Goal: Task Accomplishment & Management: Manage account settings

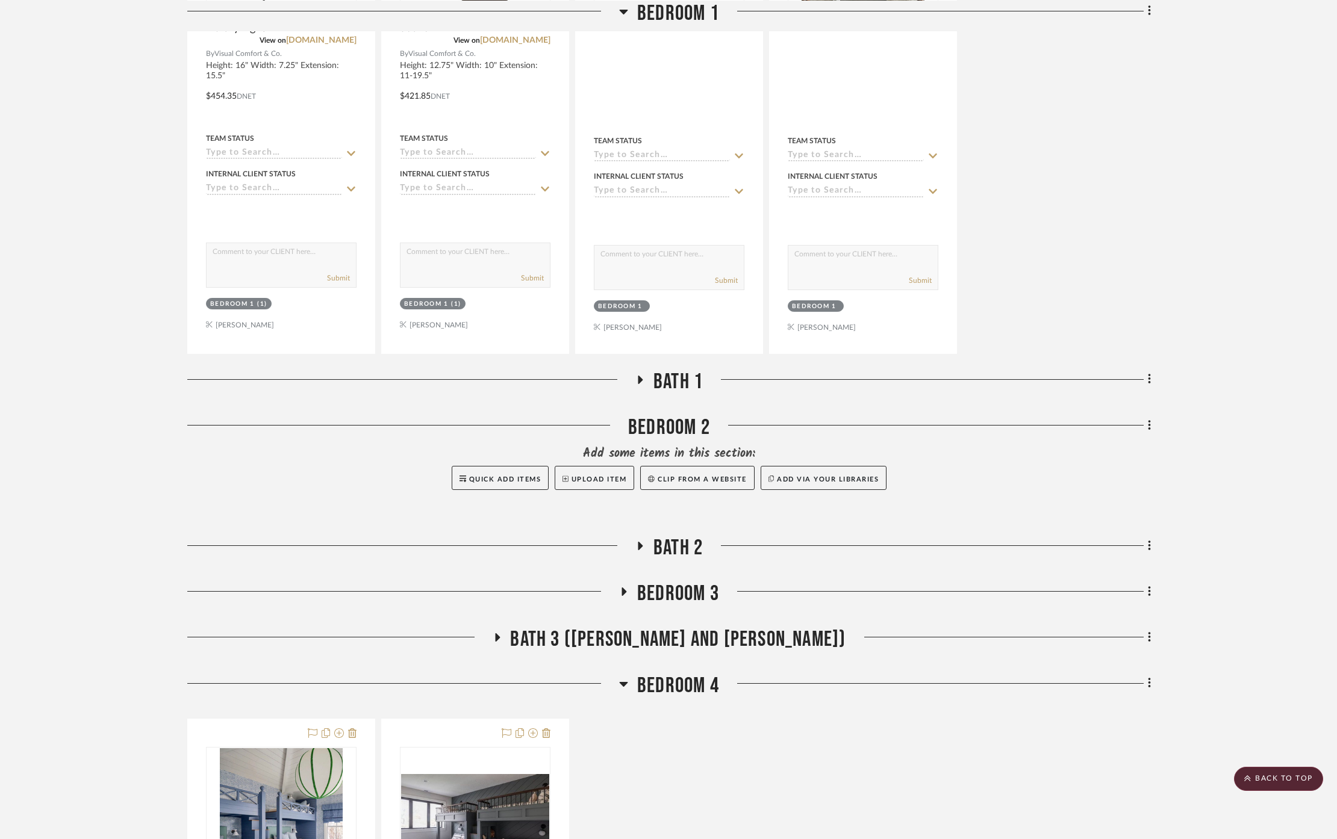
scroll to position [4918, 0]
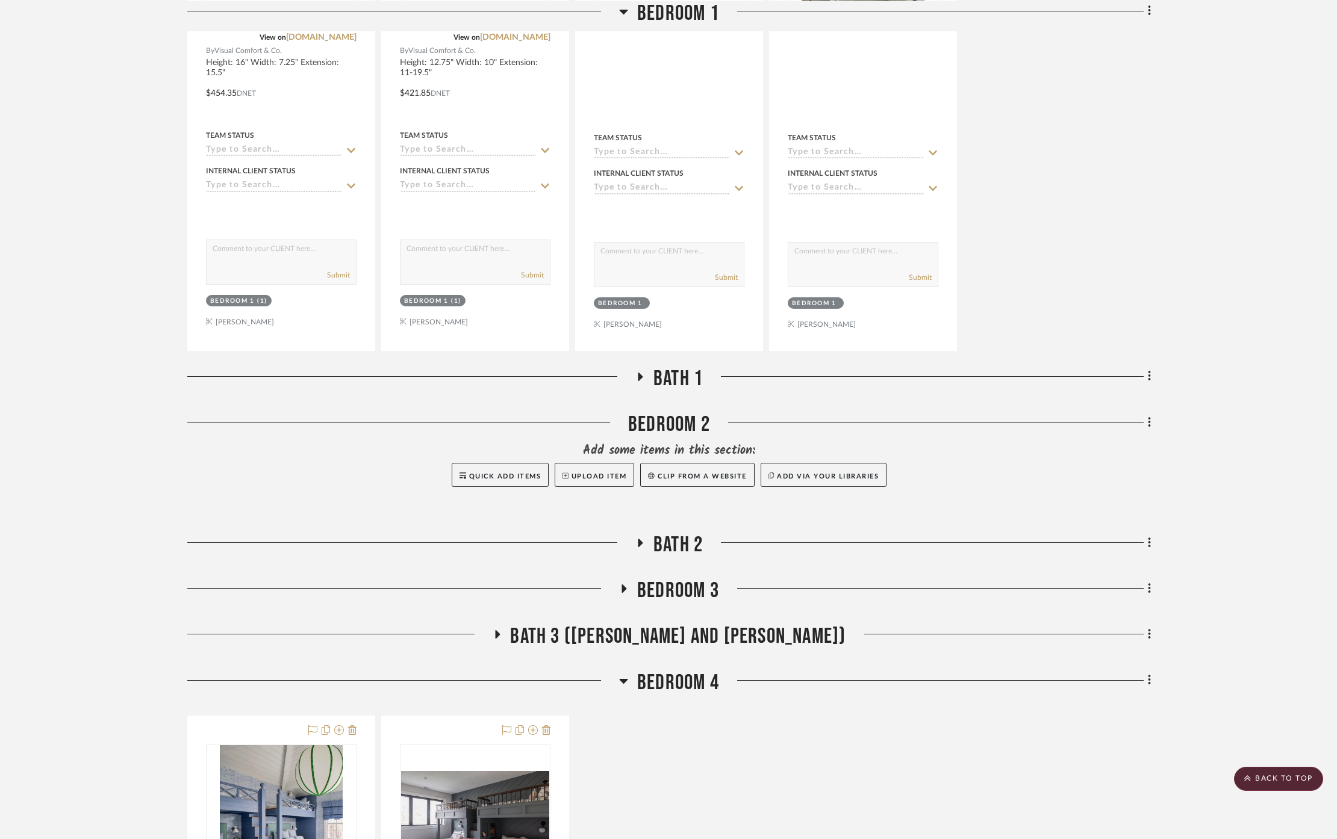
click at [680, 412] on div "Bedroom 2" at bounding box center [668, 427] width 963 height 31
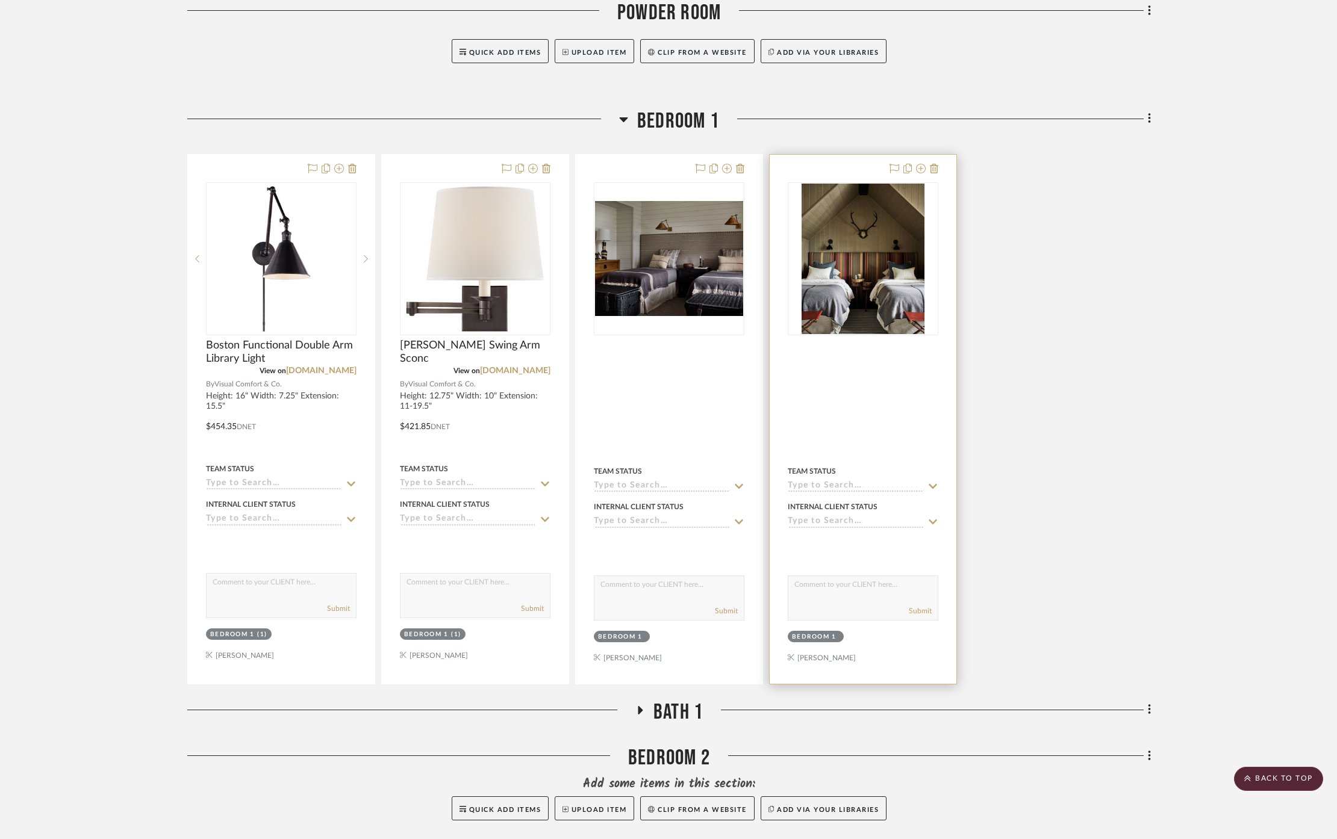
scroll to position [4584, 0]
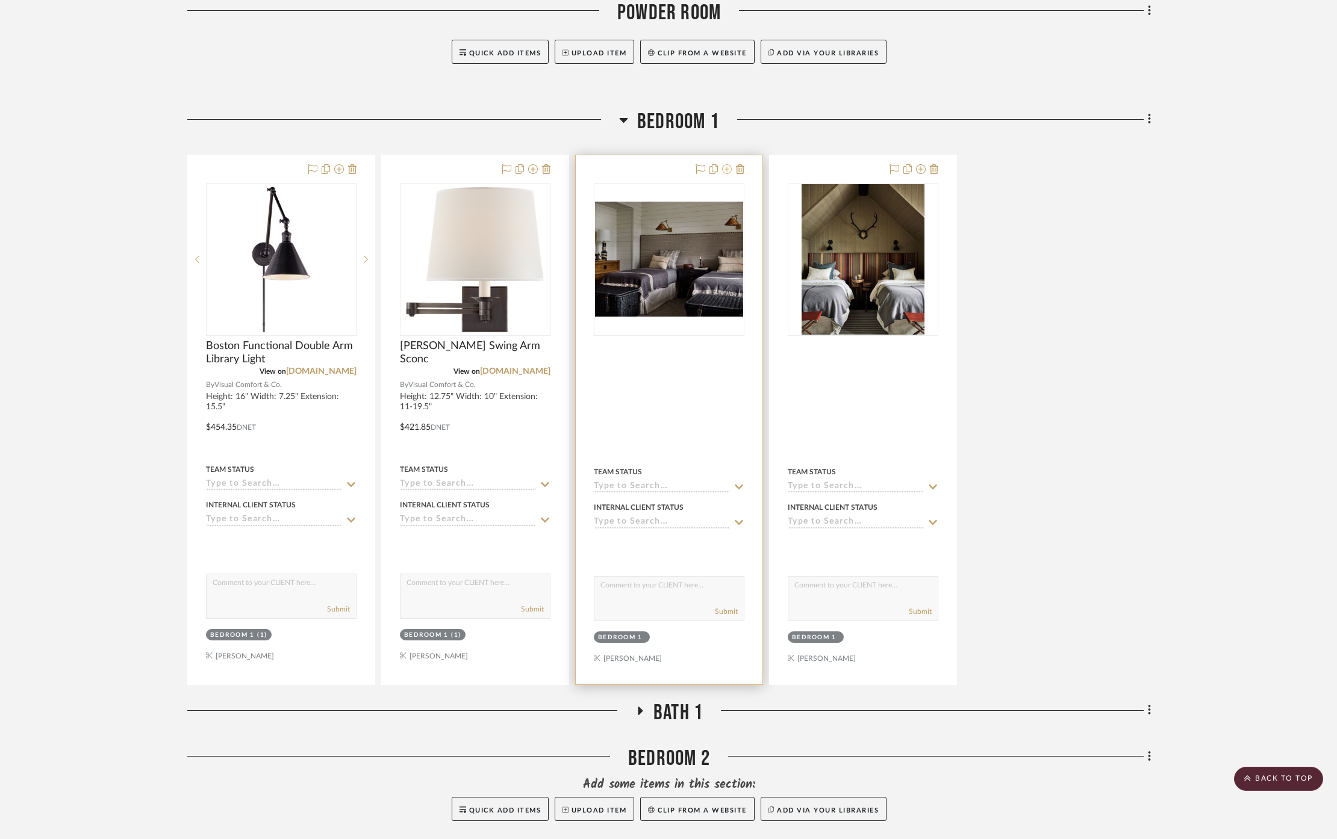
click at [726, 164] on icon at bounding box center [727, 169] width 10 height 10
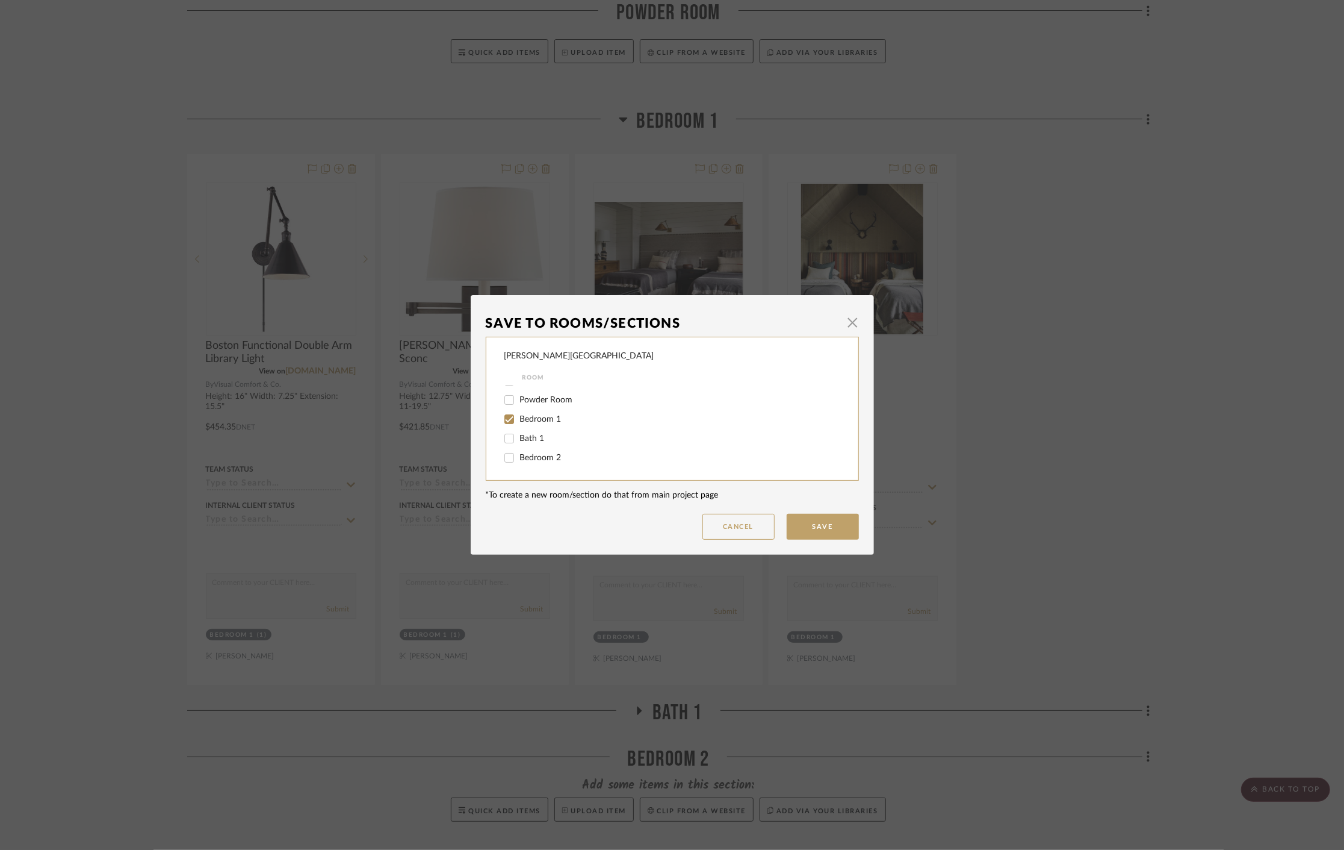
scroll to position [134, 0]
click at [504, 415] on input "Bedroom 1" at bounding box center [509, 414] width 19 height 19
checkbox input "false"
click at [506, 453] on input "Bedroom 2" at bounding box center [509, 453] width 19 height 19
checkbox input "true"
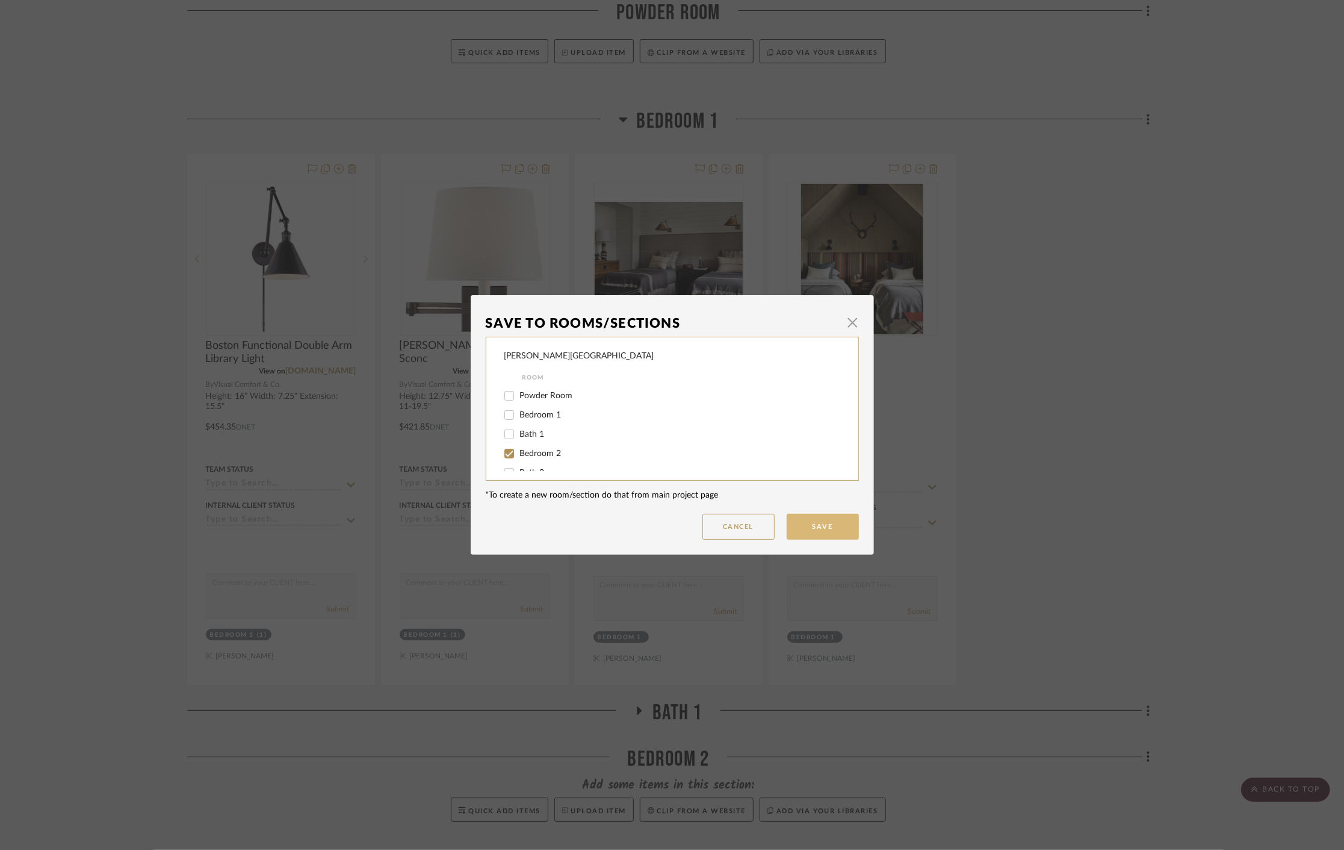
click at [809, 524] on button "Save" at bounding box center [823, 527] width 72 height 26
click at [843, 327] on dialog-content "Save To Rooms/Sections × [PERSON_NAME] Circle C Ranch Room Exterior Foyer / Ent…" at bounding box center [672, 425] width 403 height 260
click at [807, 530] on dialog-content "Save To Rooms/Sections × [PERSON_NAME] Circle C Ranch Room Exterior Foyer / Ent…" at bounding box center [672, 425] width 403 height 260
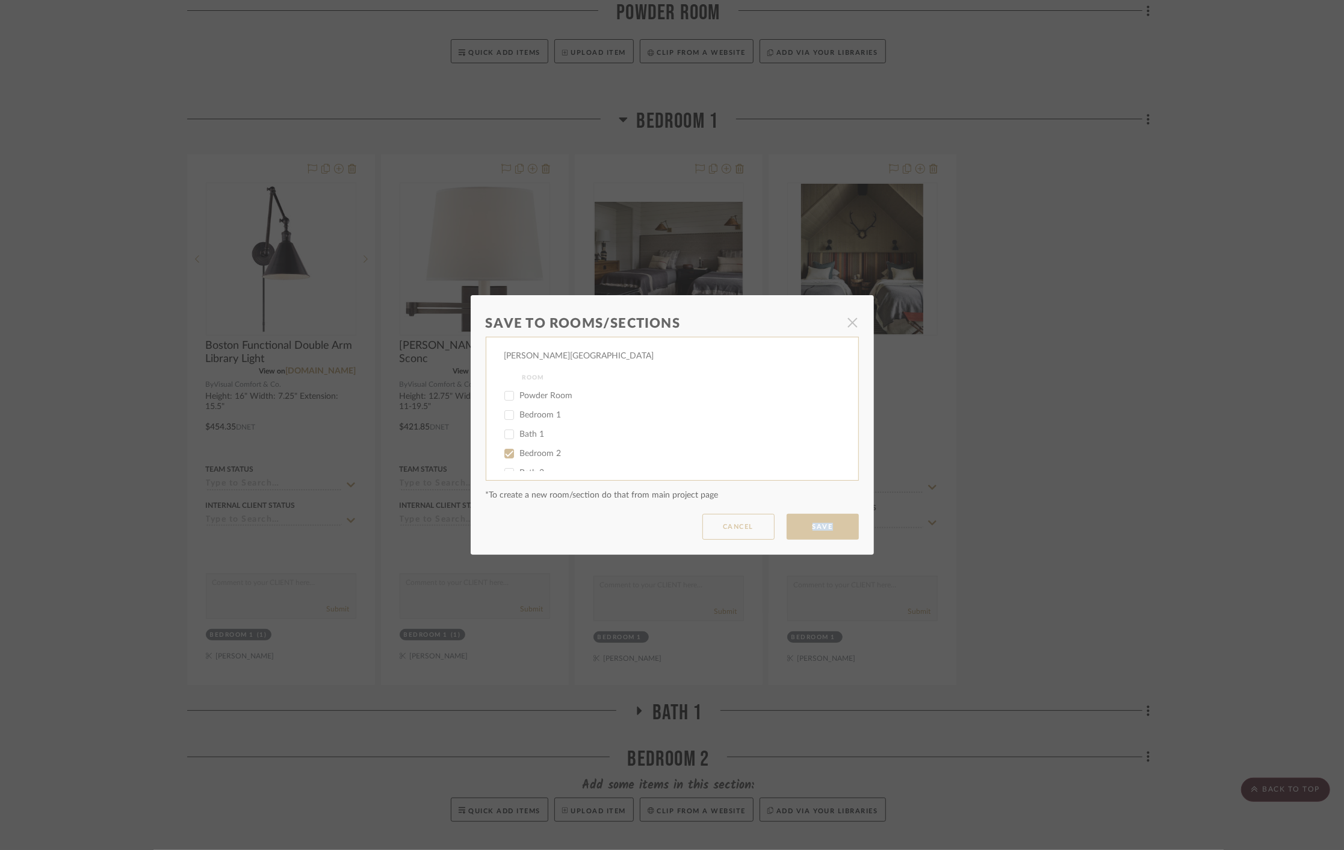
click at [807, 529] on dialog-content "Save To Rooms/Sections × [PERSON_NAME] Circle C Ranch Room Exterior Foyer / Ent…" at bounding box center [672, 425] width 403 height 260
click at [809, 529] on dialog-content "Save To Rooms/Sections × [PERSON_NAME] Circle C Ranch Room Exterior Foyer / Ent…" at bounding box center [672, 425] width 403 height 260
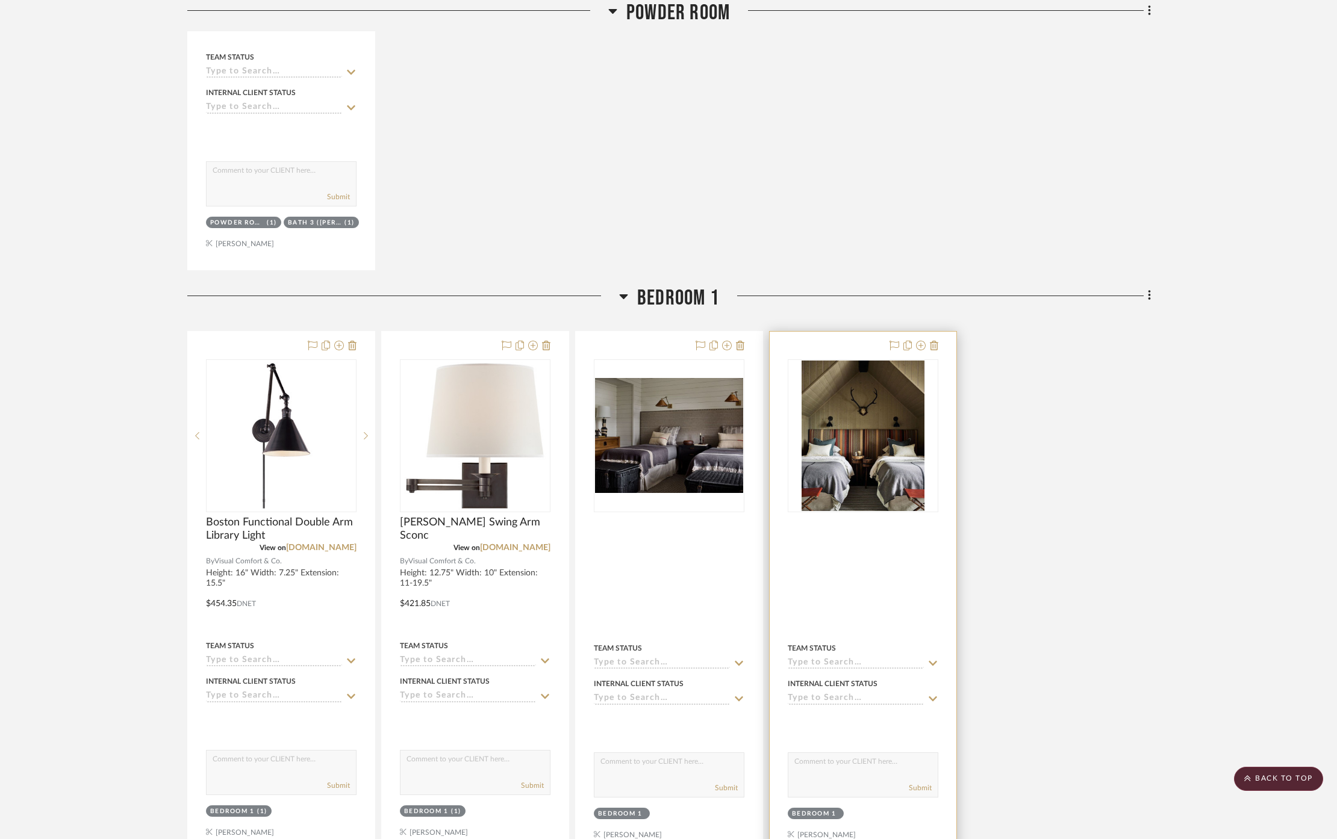
scroll to position [2274, 0]
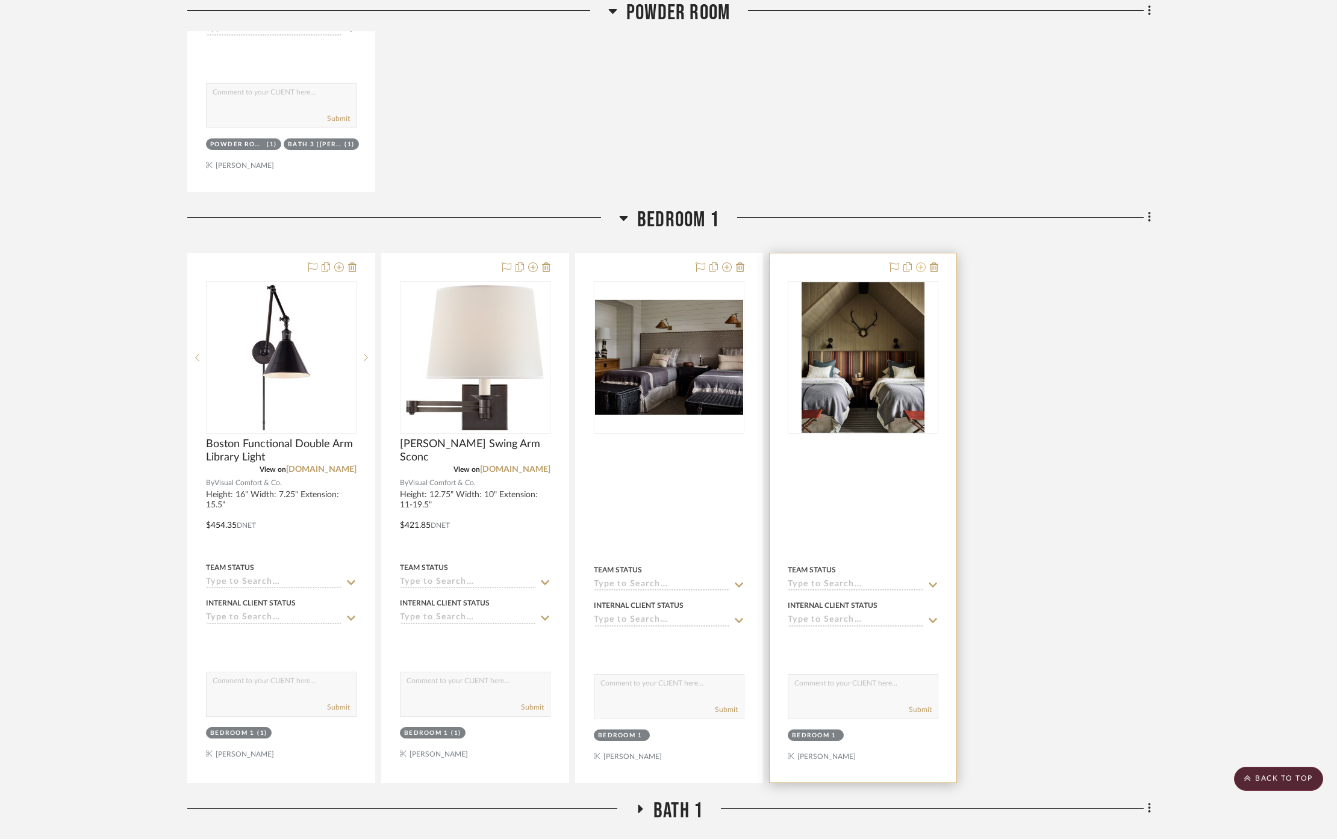
click at [922, 263] on icon at bounding box center [921, 268] width 10 height 10
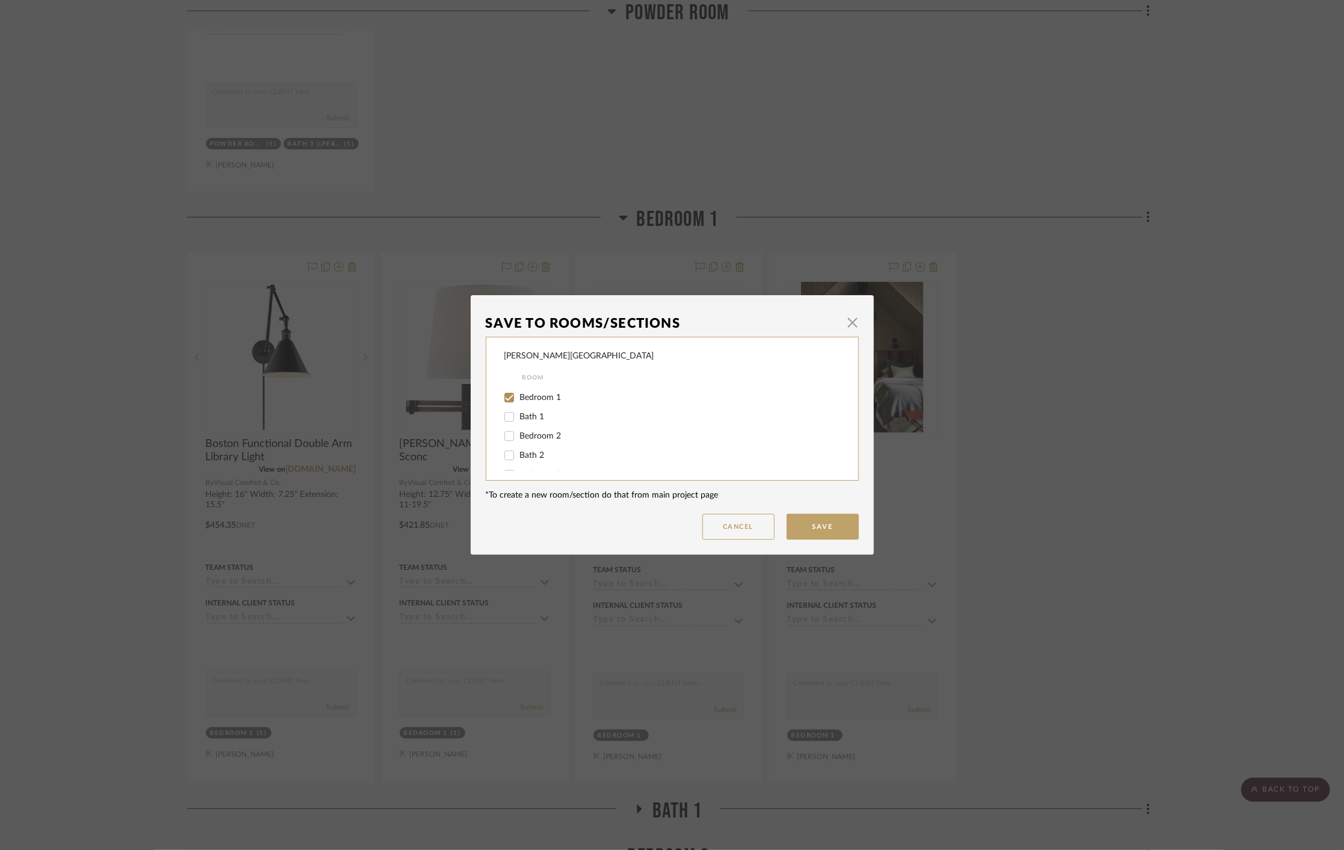
scroll to position [134, 0]
click at [504, 415] on input "Bedroom 1" at bounding box center [509, 414] width 19 height 19
checkbox input "false"
click at [506, 454] on input "Bedroom 2" at bounding box center [509, 453] width 19 height 19
checkbox input "true"
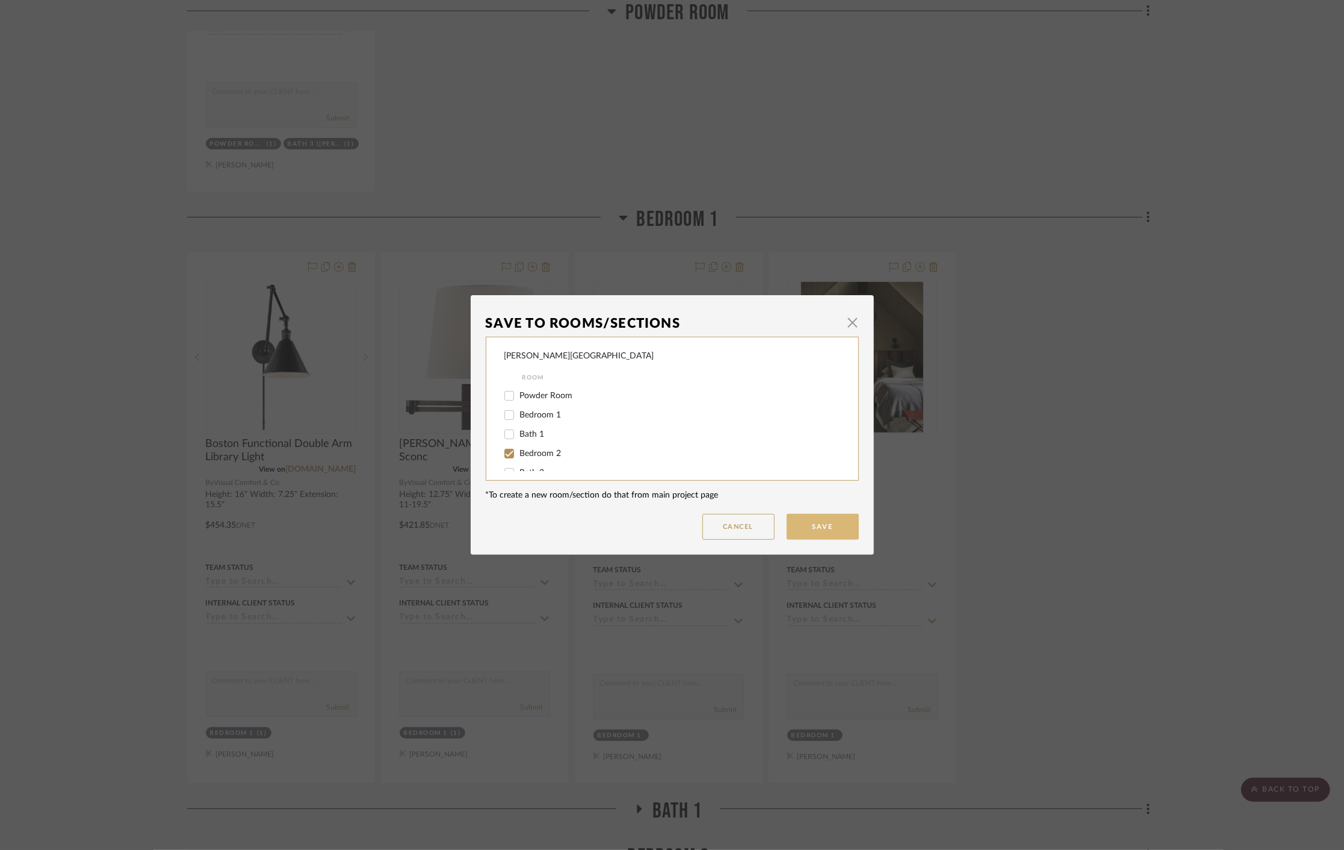
click at [810, 527] on button "Save" at bounding box center [823, 527] width 72 height 26
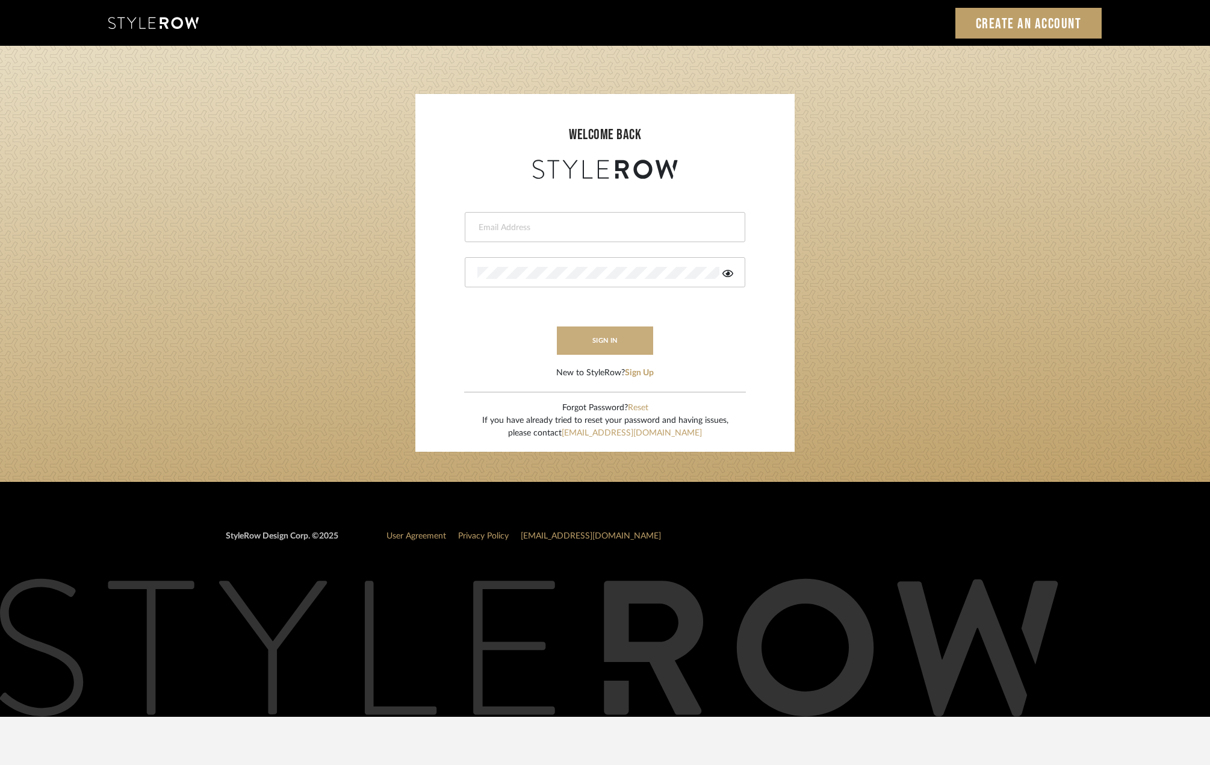
type input "riley@ceid.net"
click at [631, 331] on button "sign in" at bounding box center [605, 340] width 96 height 28
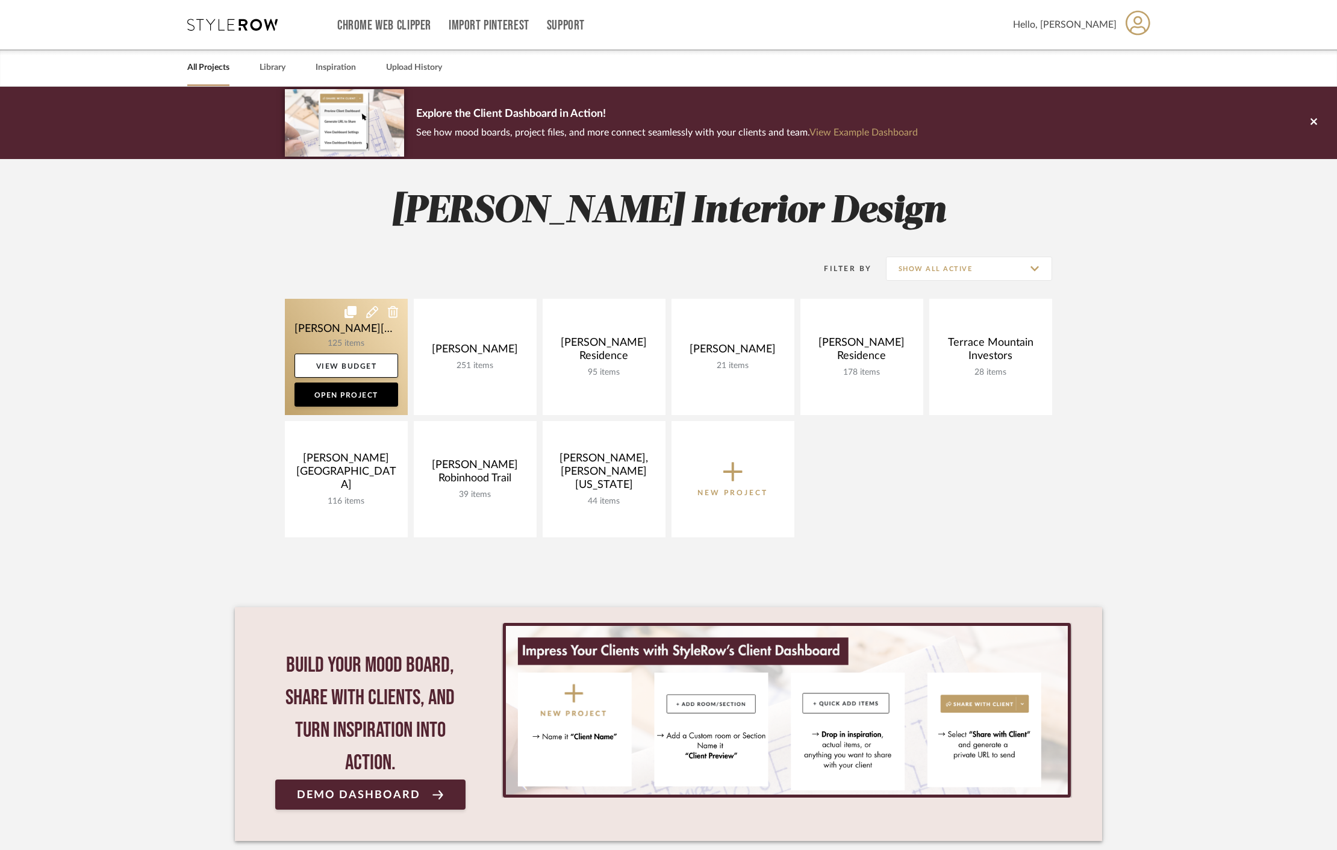
click at [314, 323] on link at bounding box center [346, 357] width 123 height 116
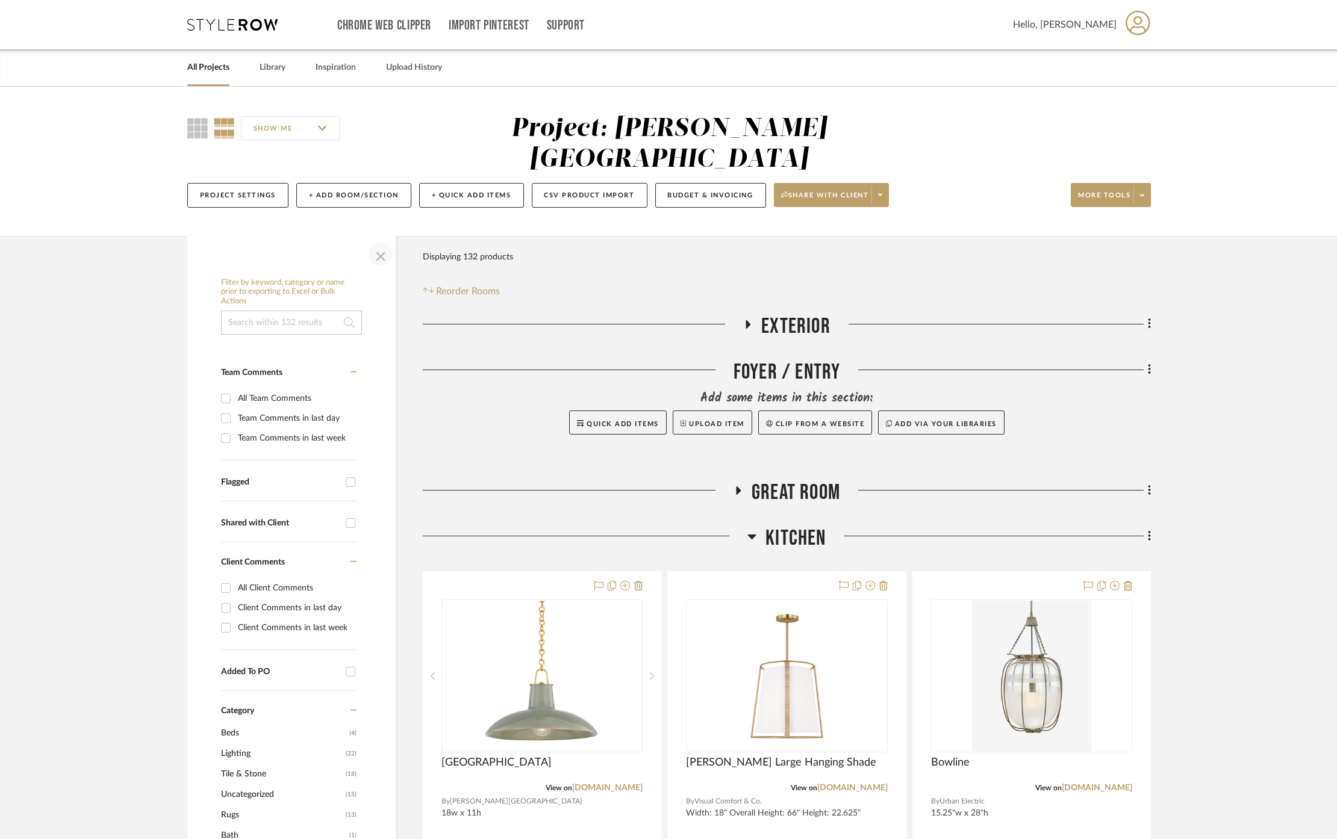
click at [376, 240] on span "button" at bounding box center [380, 254] width 29 height 29
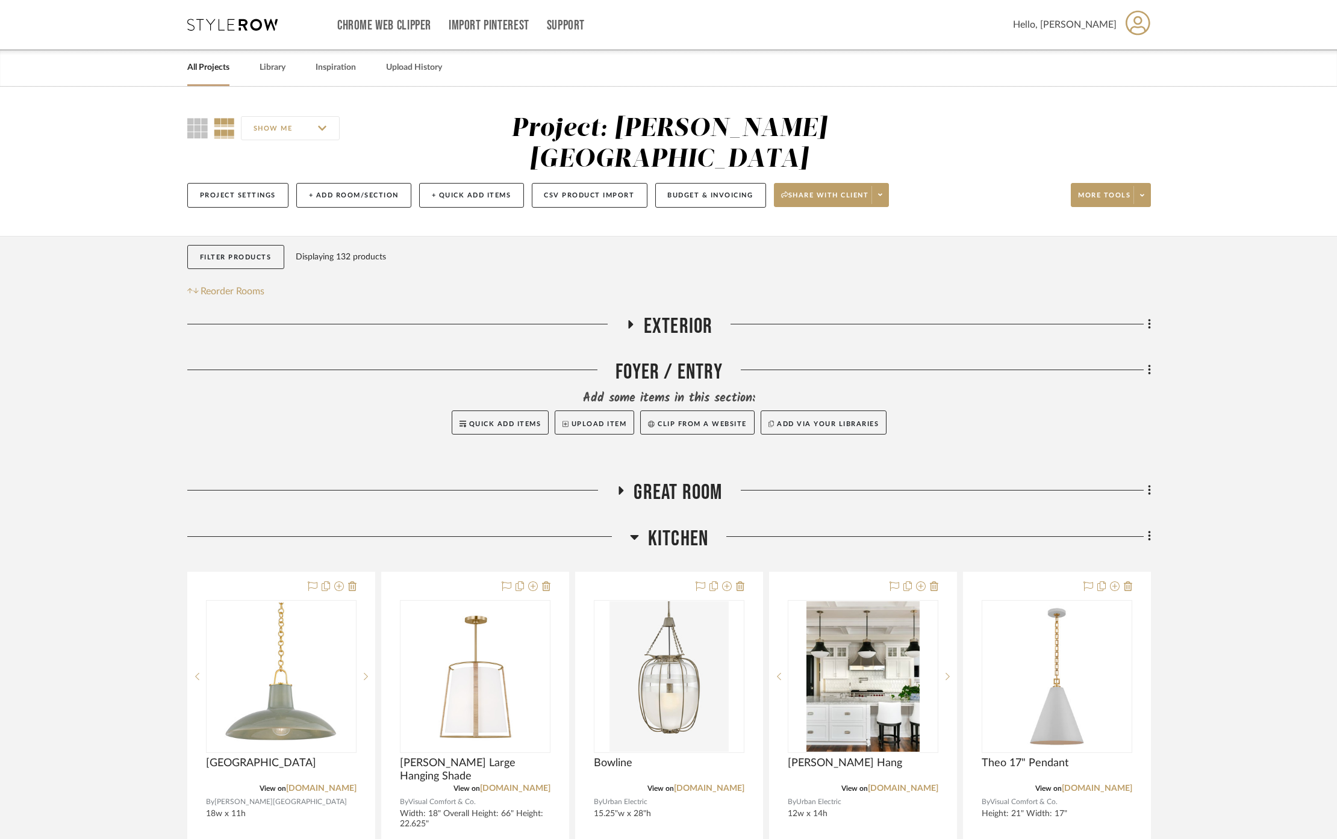
click at [688, 526] on span "Kitchen" at bounding box center [678, 539] width 60 height 26
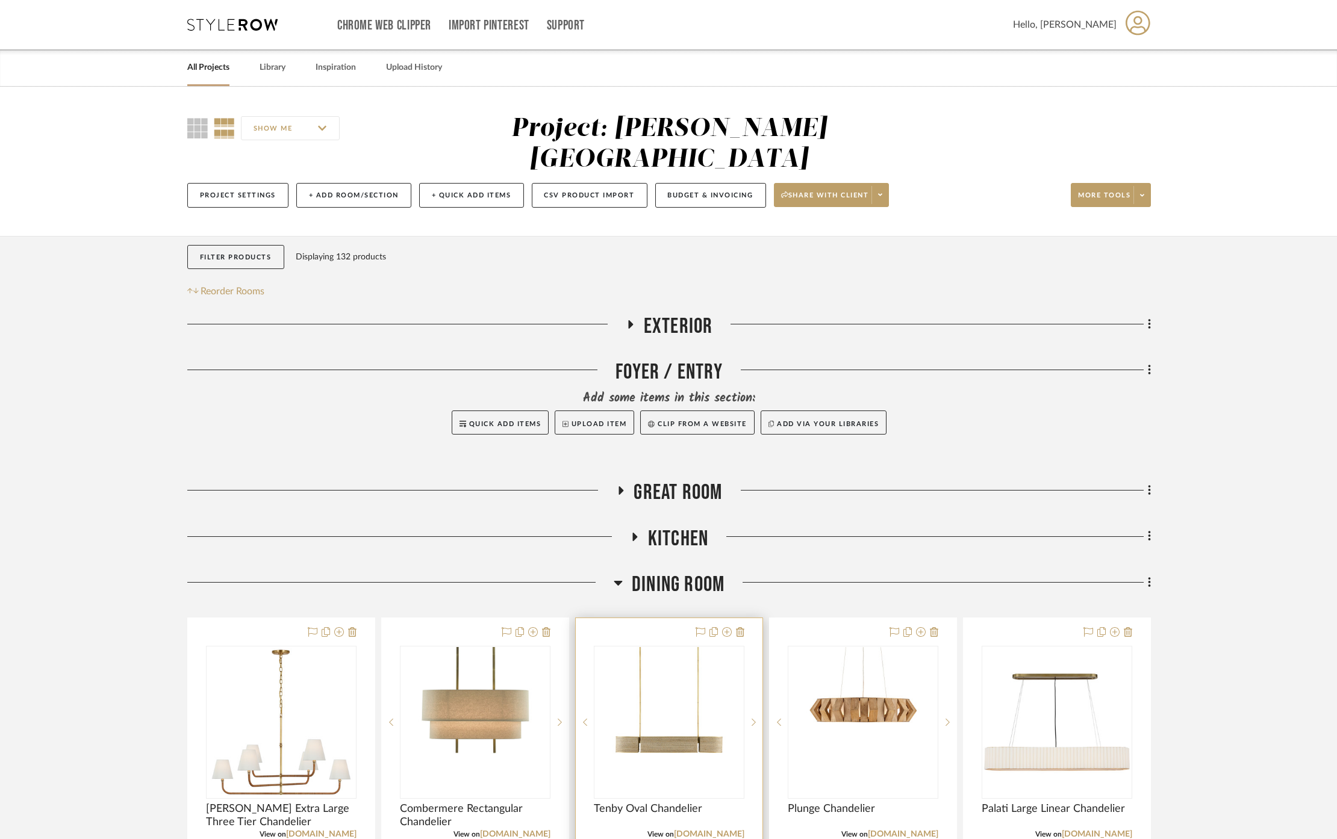
scroll to position [267, 0]
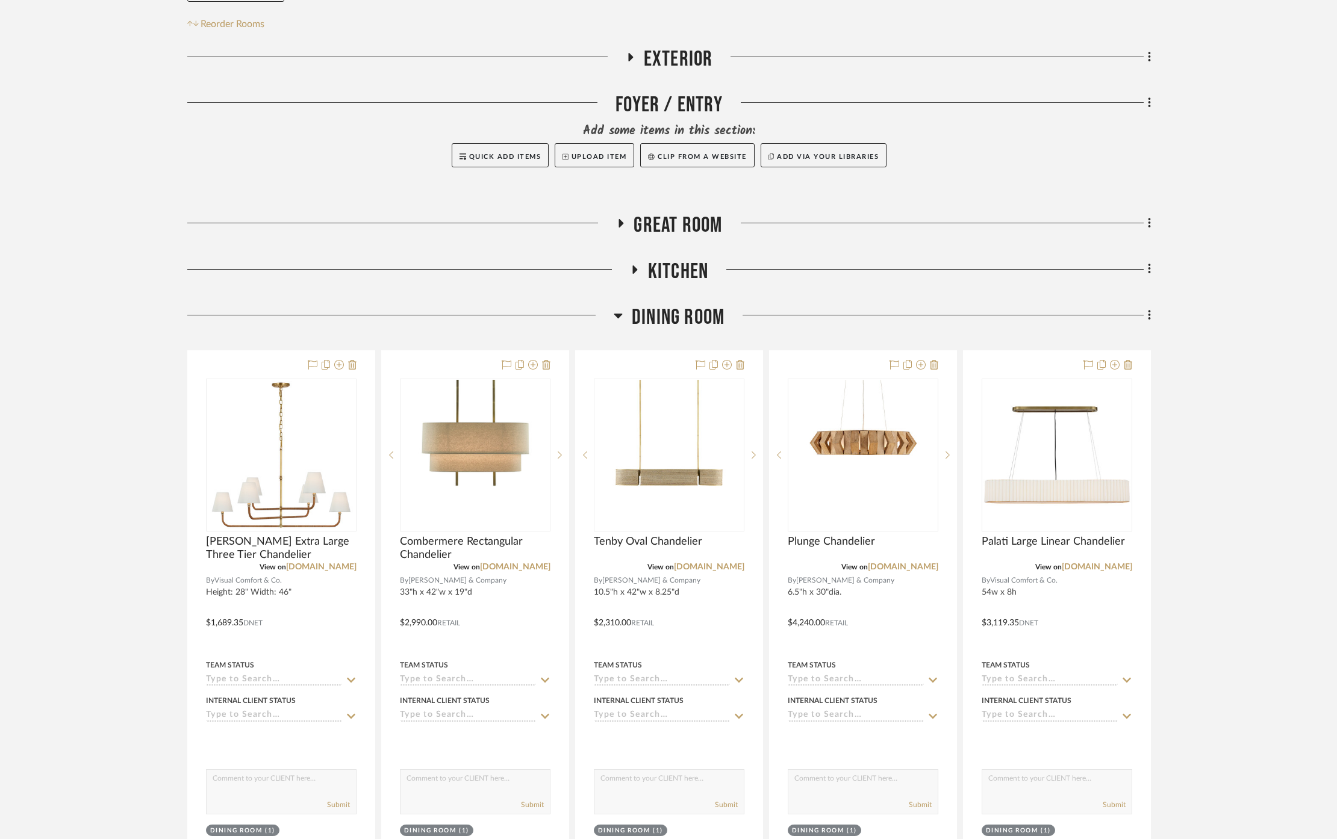
click at [643, 305] on span "Dining Room" at bounding box center [678, 318] width 93 height 26
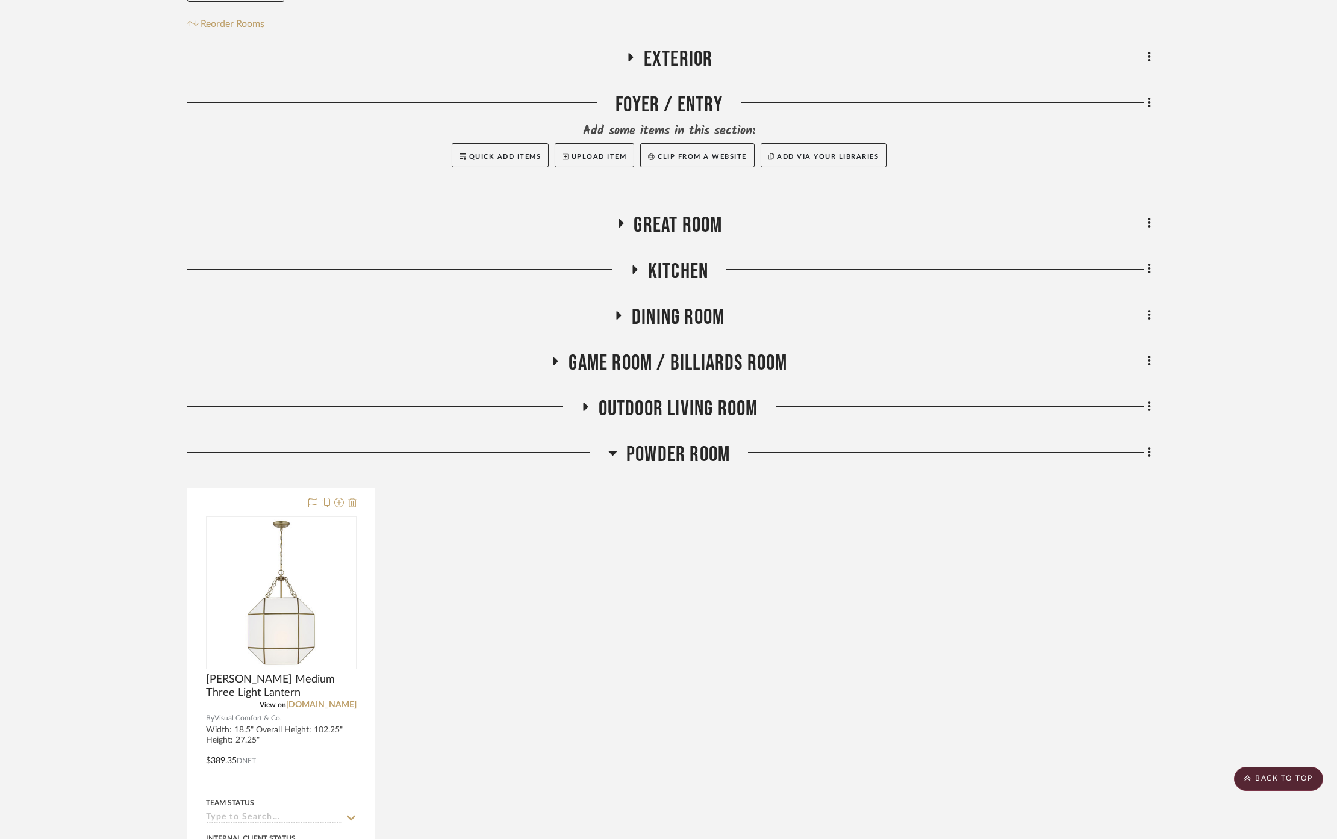
click at [641, 442] on span "Powder Room" at bounding box center [678, 455] width 104 height 26
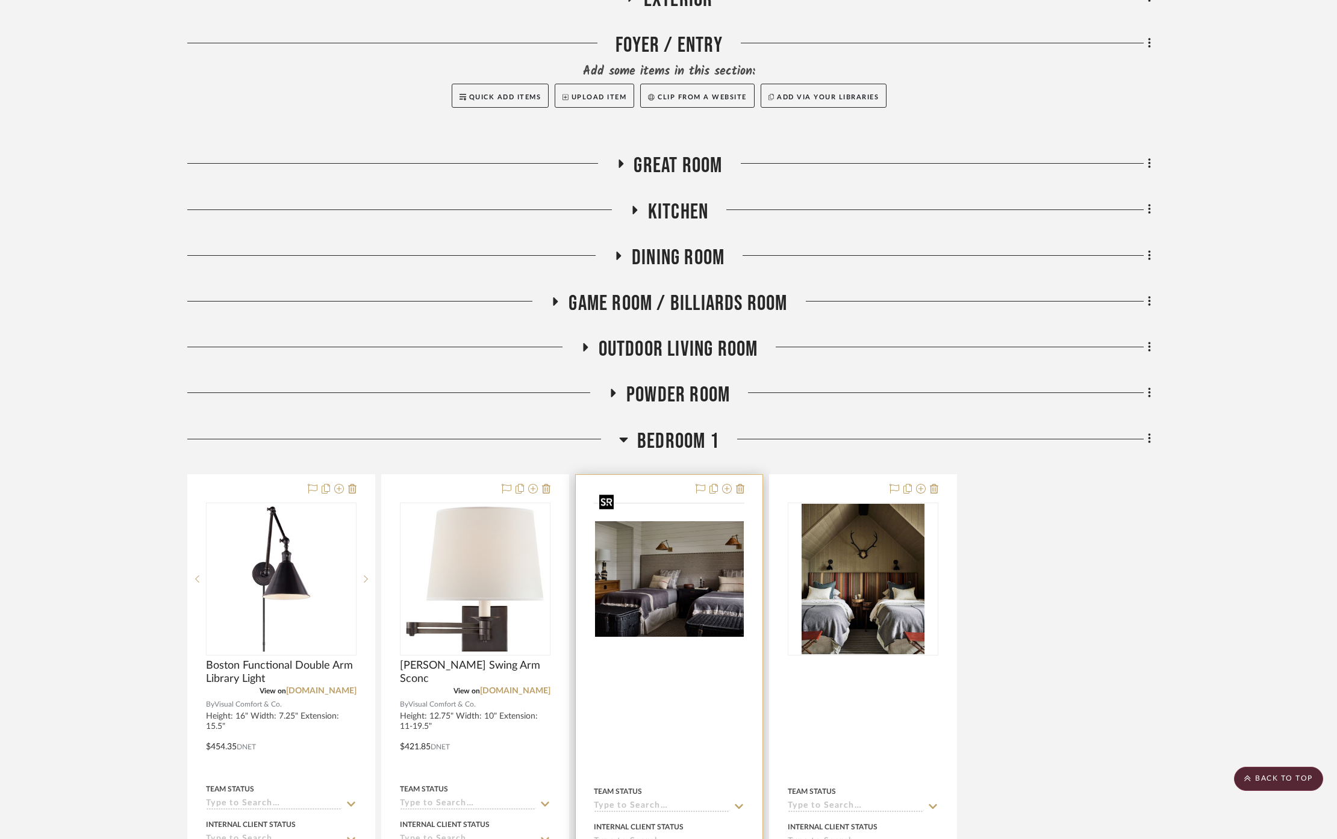
scroll to position [401, 0]
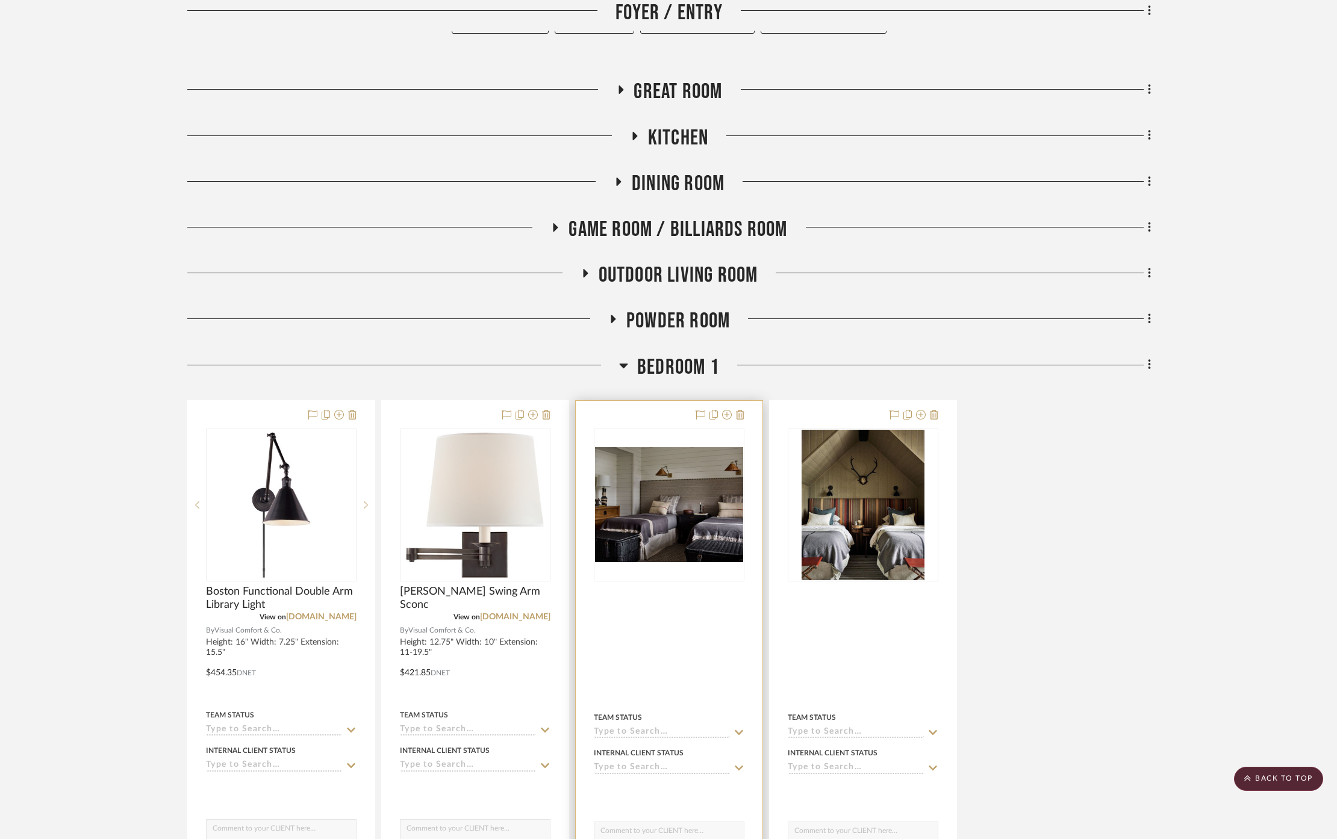
click at [732, 408] on div at bounding box center [717, 415] width 53 height 14
click at [727, 410] on icon at bounding box center [727, 415] width 10 height 10
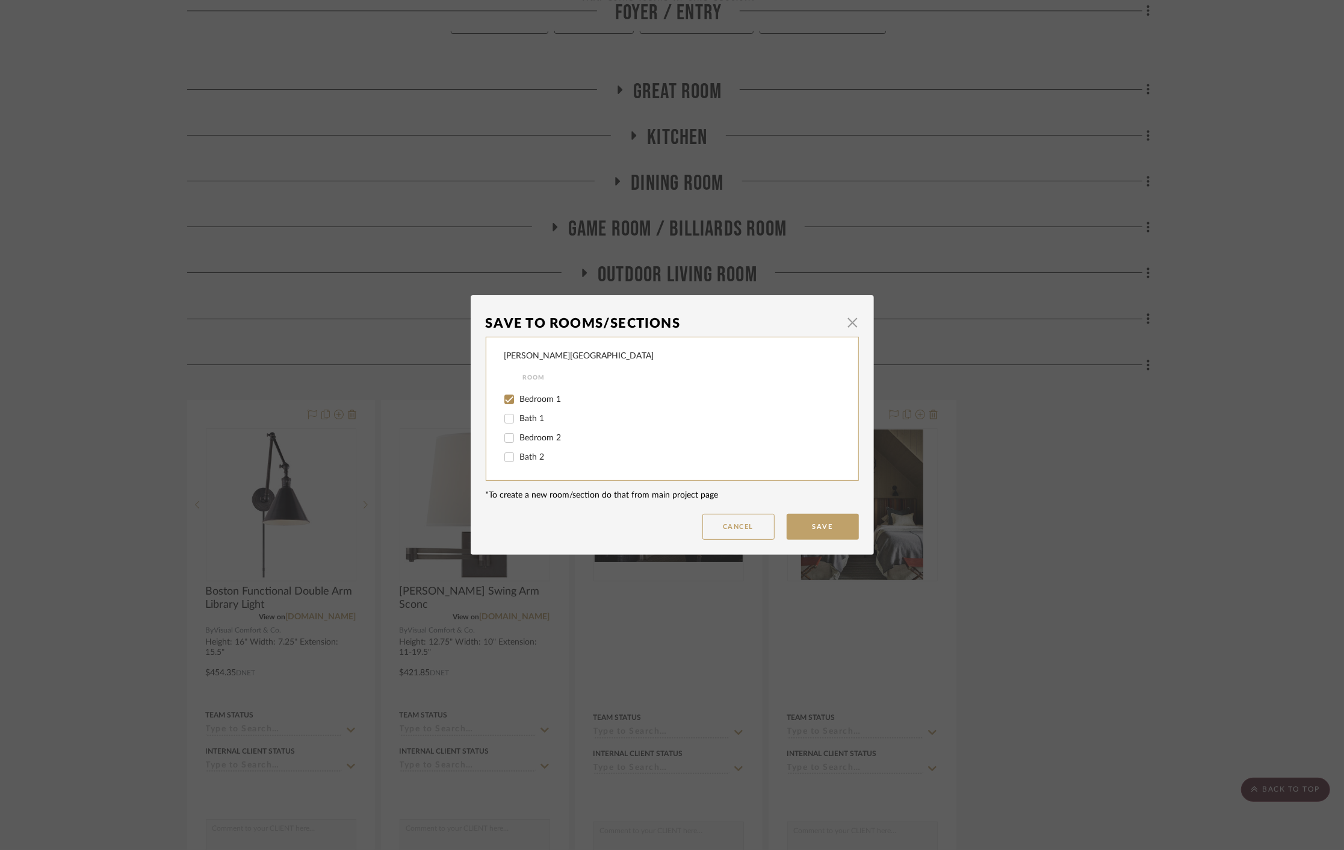
scroll to position [200, 0]
click at [509, 422] on input "Bedroom 3" at bounding box center [509, 424] width 19 height 19
drag, startPoint x: 506, startPoint y: 424, endPoint x: 505, endPoint y: 400, distance: 24.1
click at [506, 424] on input "Bedroom 3" at bounding box center [509, 424] width 19 height 19
checkbox input "false"
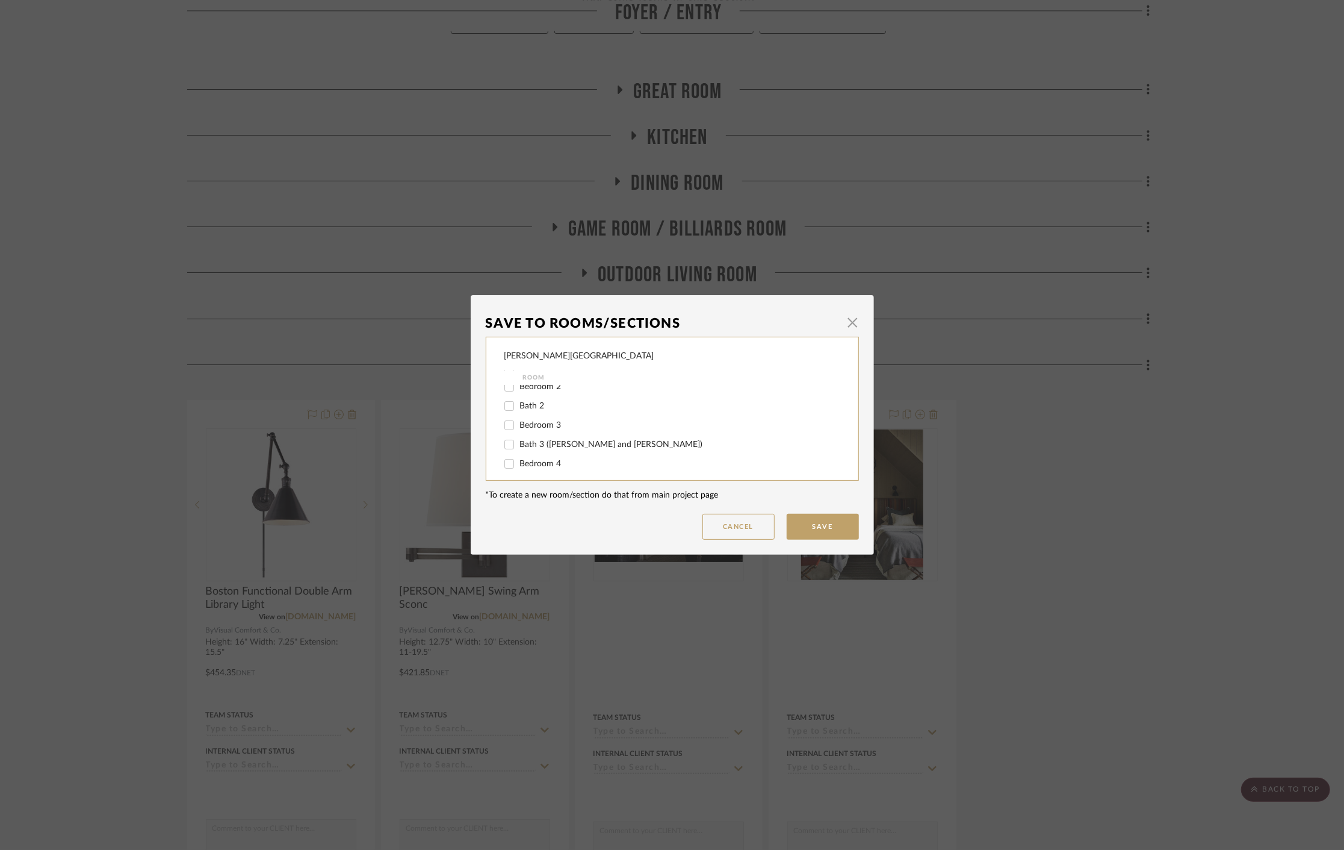
click at [505, 391] on input "Bedroom 2" at bounding box center [509, 386] width 19 height 19
checkbox input "true"
click at [511, 414] on input "Bedroom 1" at bounding box center [509, 414] width 19 height 19
checkbox input "false"
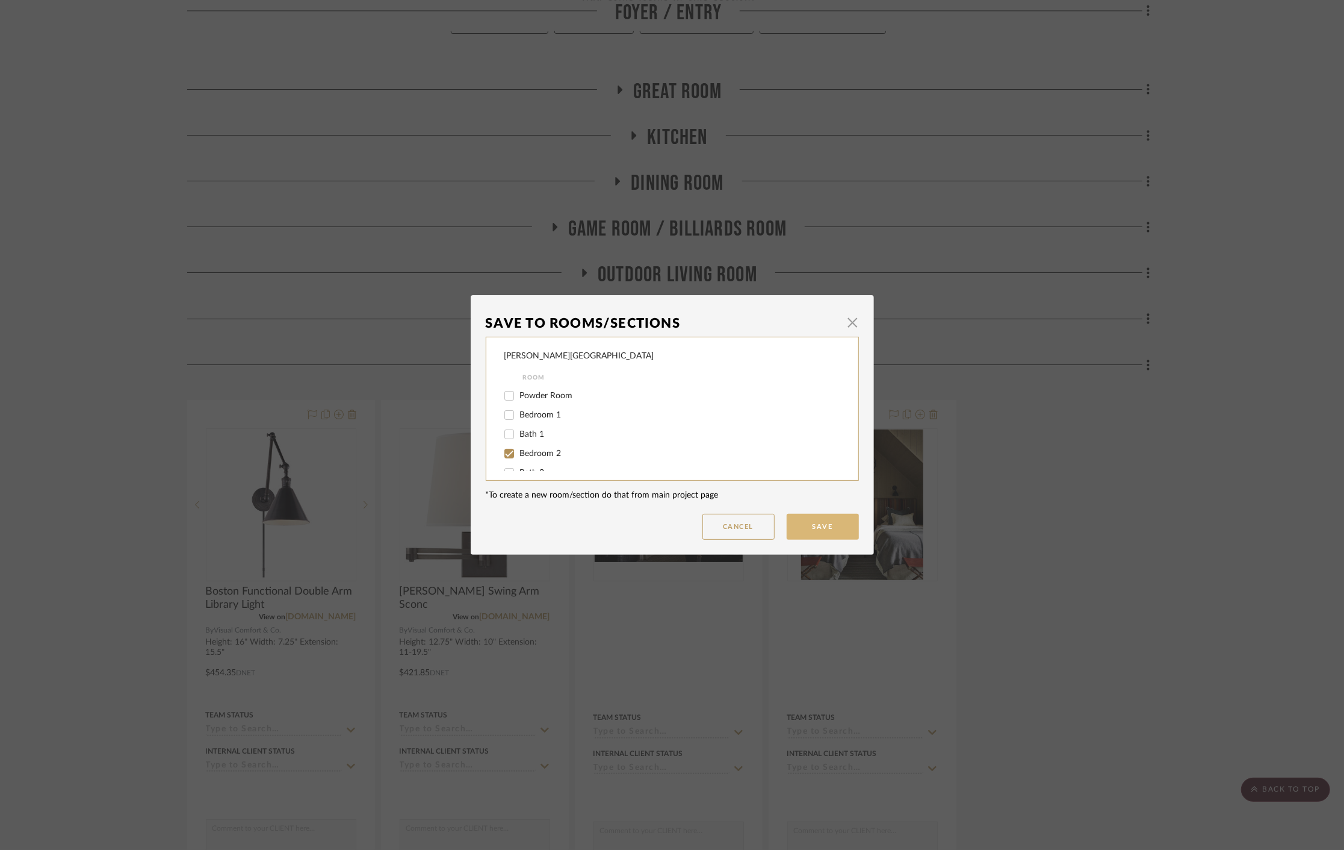
click at [806, 525] on button "Save" at bounding box center [823, 527] width 72 height 26
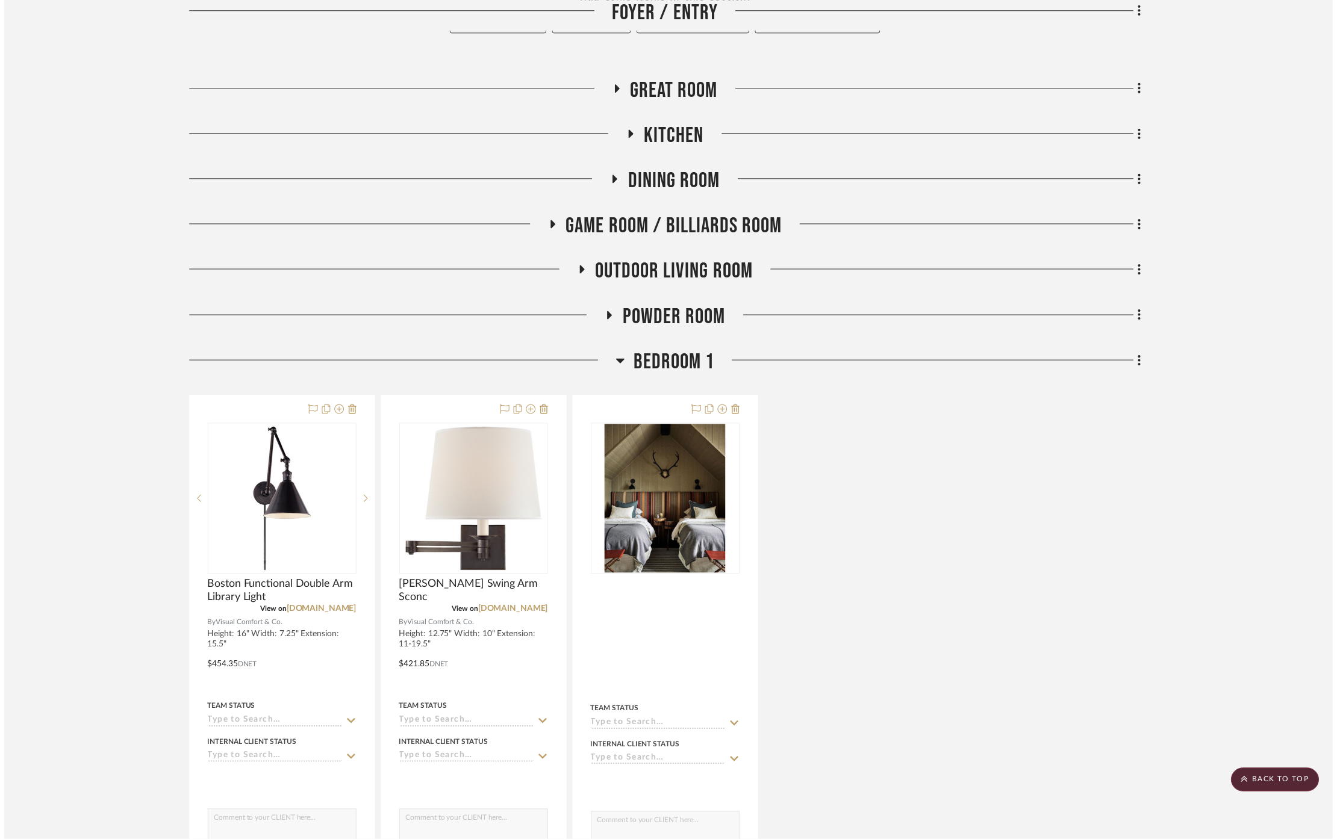
scroll to position [401, 0]
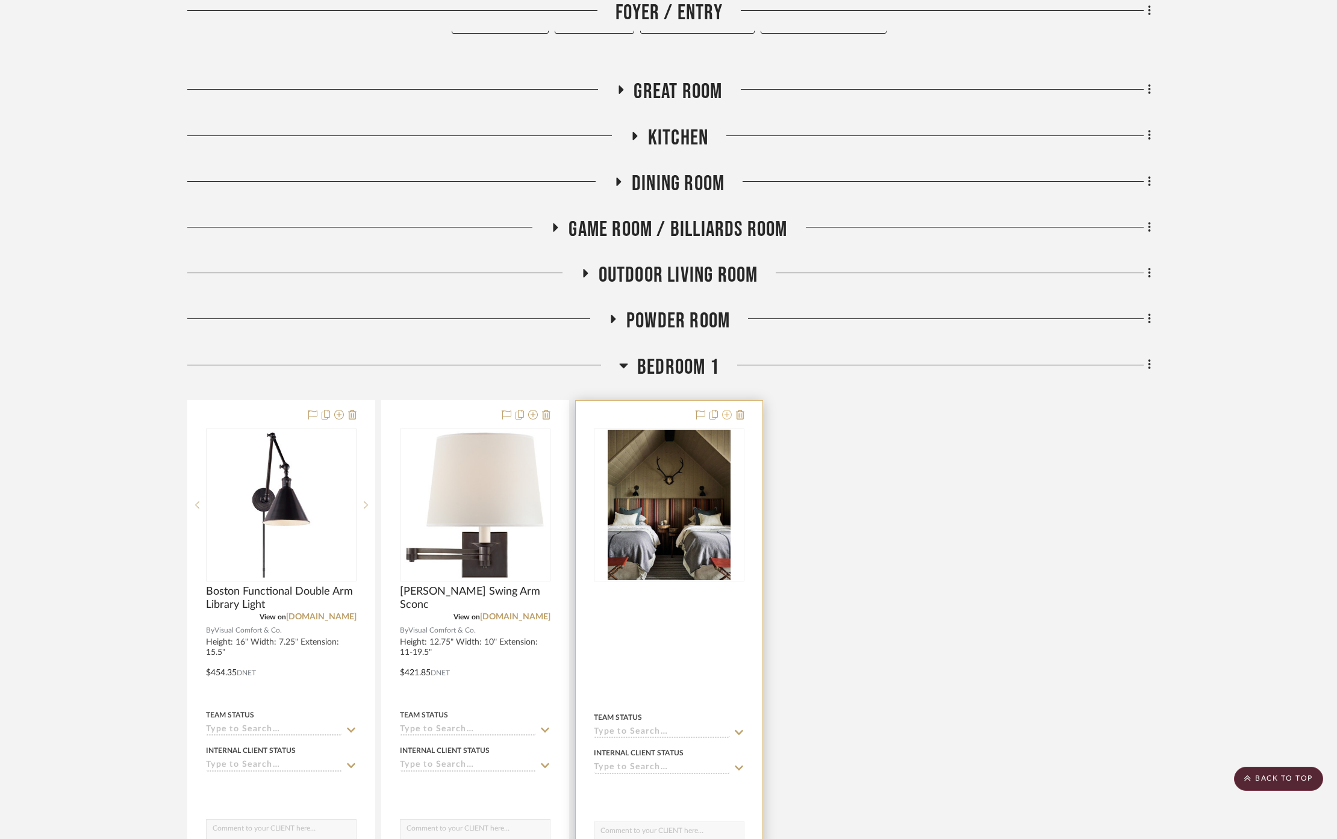
click at [729, 410] on icon at bounding box center [727, 415] width 10 height 10
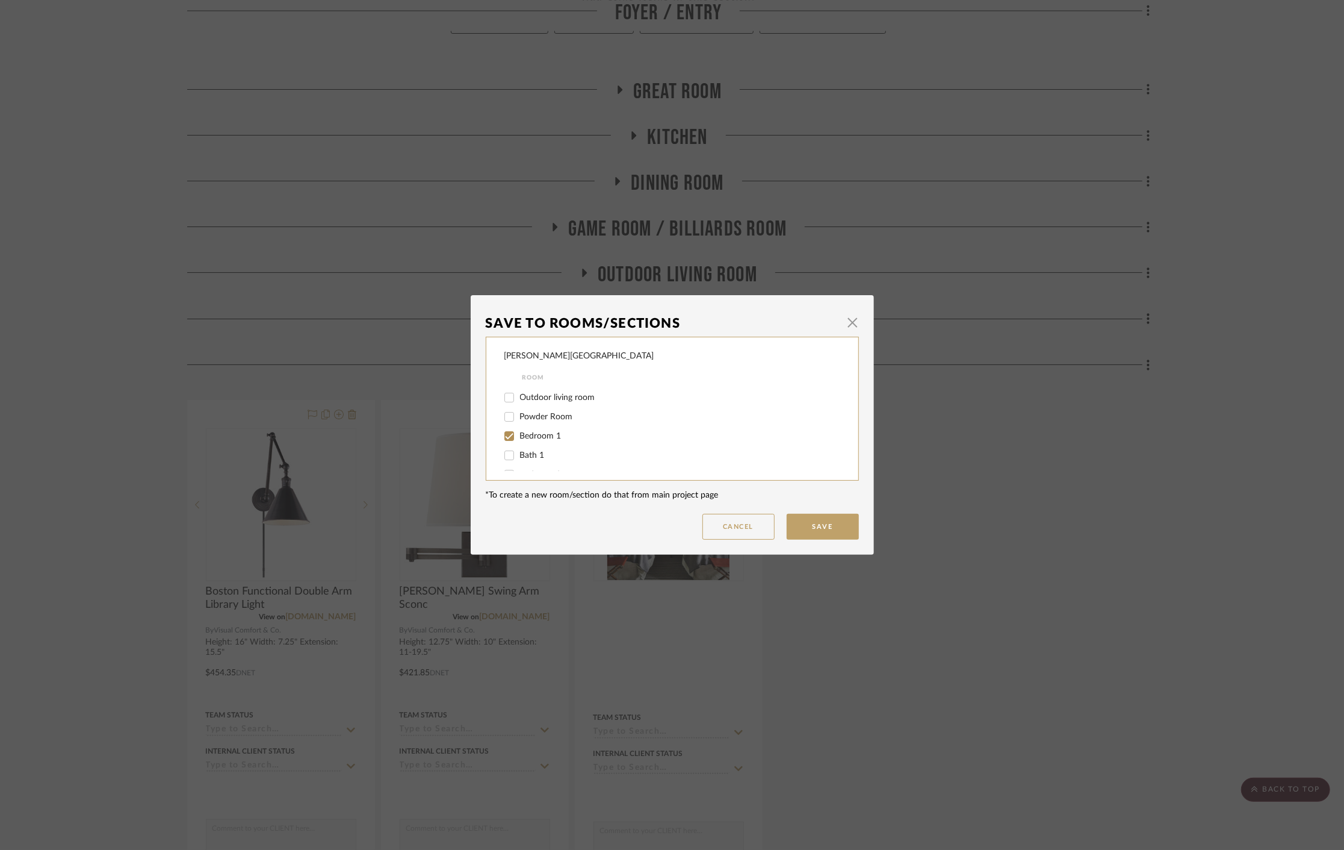
scroll to position [134, 0]
click at [510, 415] on input "Bedroom 1" at bounding box center [509, 414] width 19 height 19
checkbox input "false"
click at [507, 449] on input "Bedroom 2" at bounding box center [509, 453] width 19 height 19
checkbox input "true"
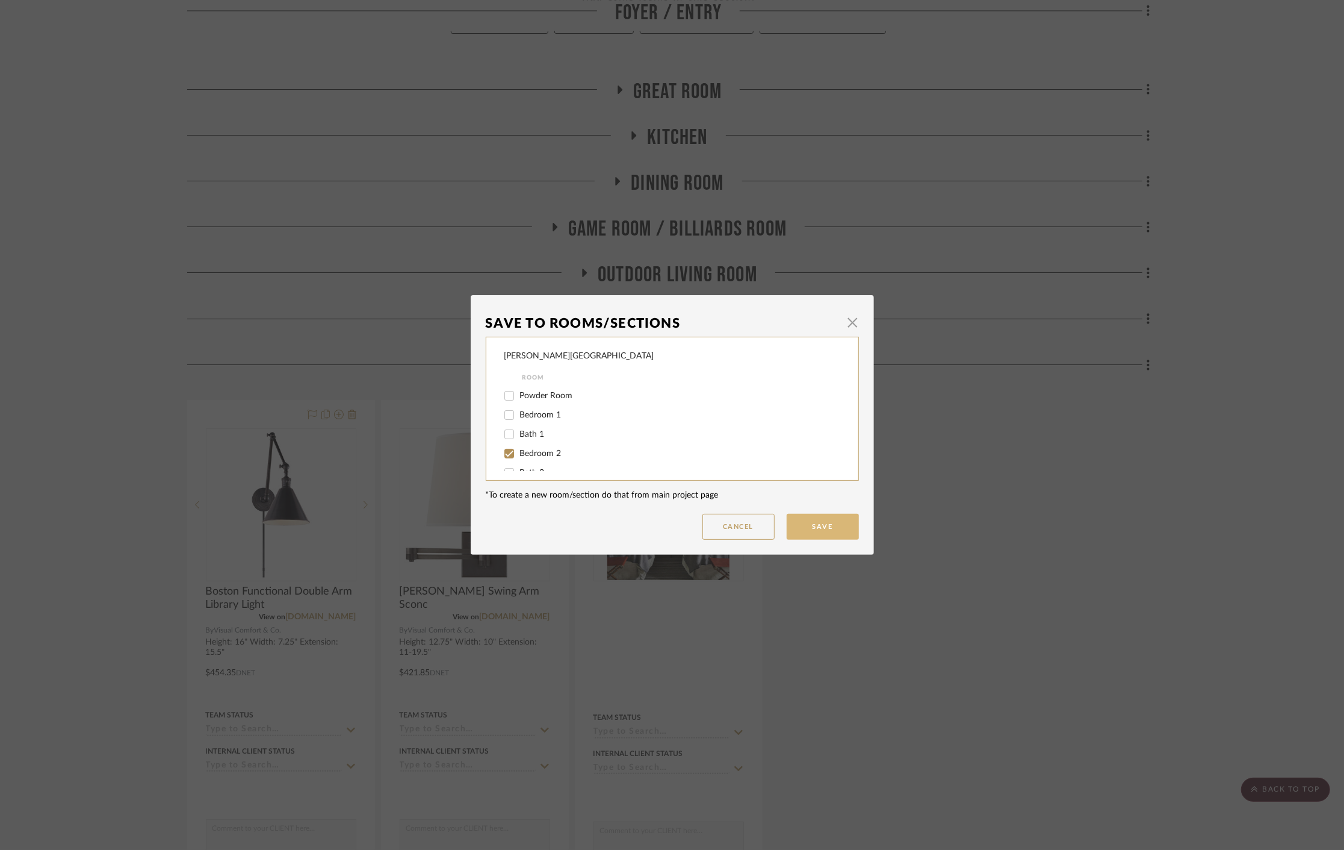
click at [803, 527] on button "Save" at bounding box center [823, 527] width 72 height 26
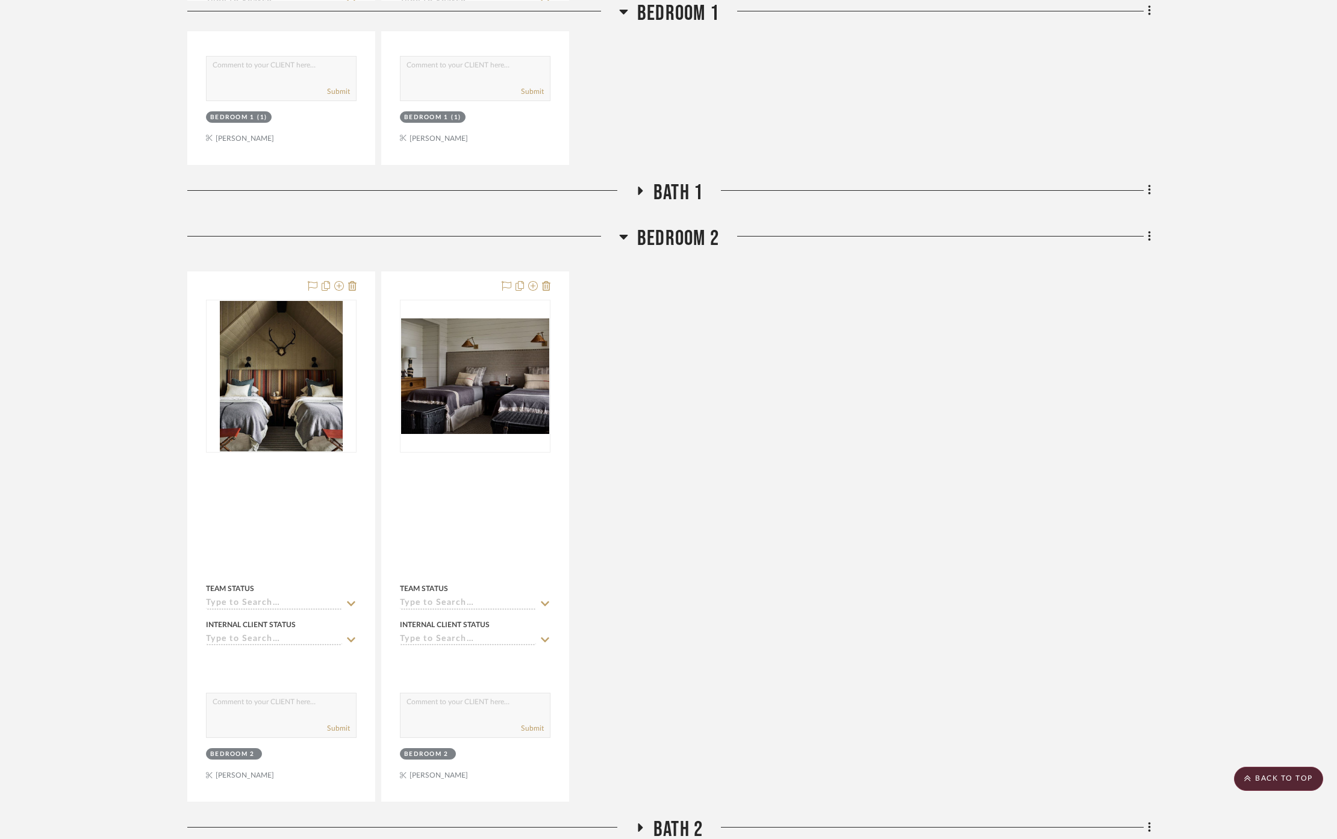
scroll to position [1204, 0]
